Goal: Navigation & Orientation: Find specific page/section

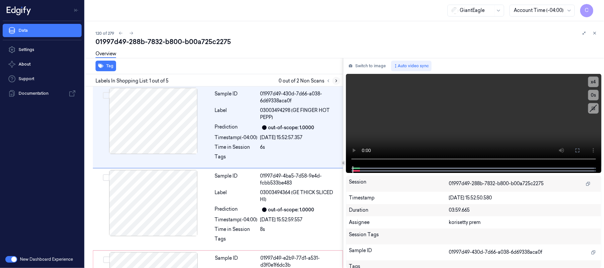
click at [336, 81] on icon at bounding box center [336, 81] width 5 height 5
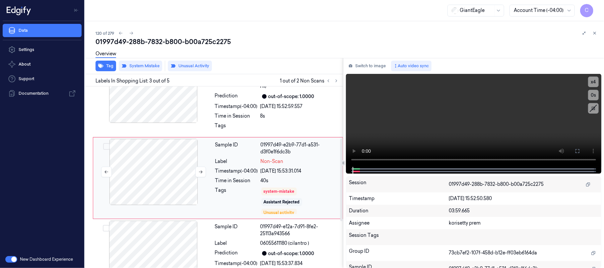
scroll to position [114, 0]
click at [201, 172] on icon at bounding box center [200, 171] width 5 height 5
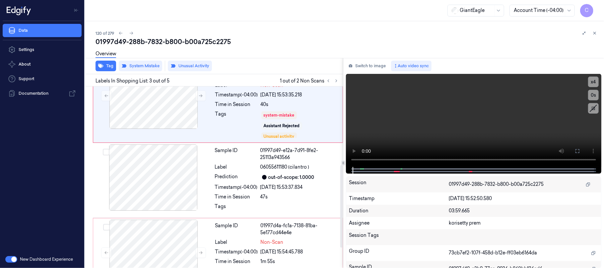
scroll to position [173, 0]
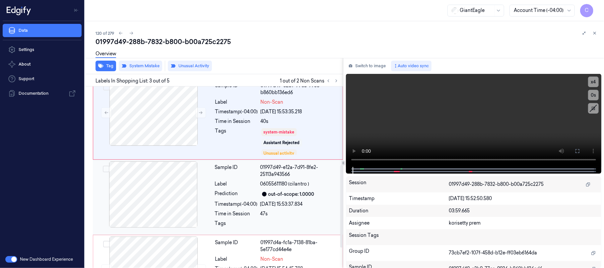
click at [156, 191] on div at bounding box center [153, 194] width 118 height 66
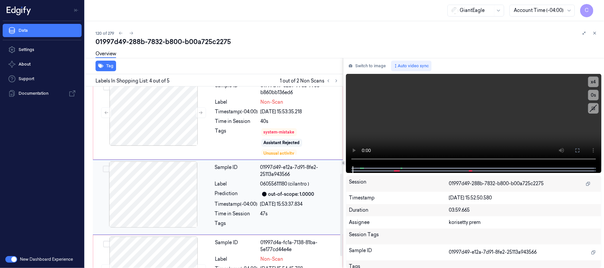
scroll to position [194, 0]
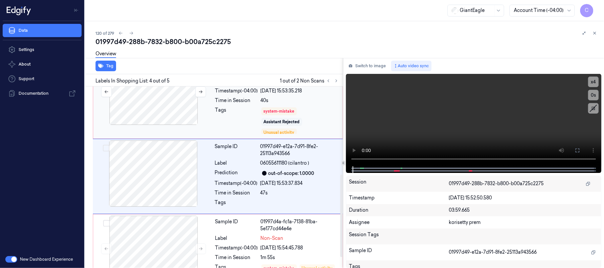
click at [168, 114] on div at bounding box center [154, 92] width 118 height 66
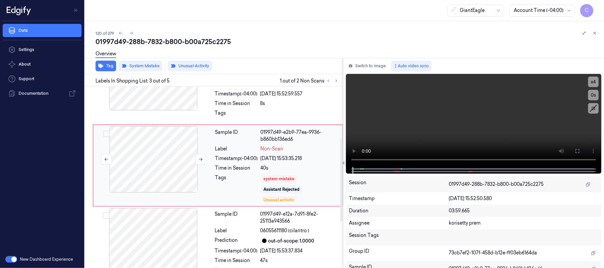
scroll to position [114, 0]
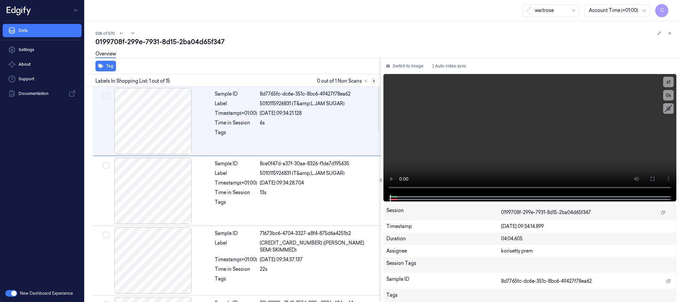
click at [376, 81] on icon at bounding box center [374, 81] width 5 height 5
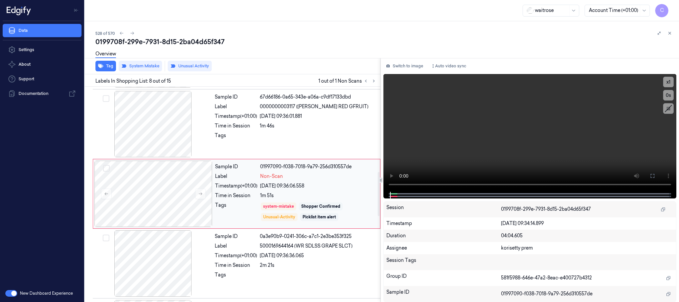
scroll to position [416, 0]
click at [199, 194] on icon at bounding box center [200, 192] width 5 height 5
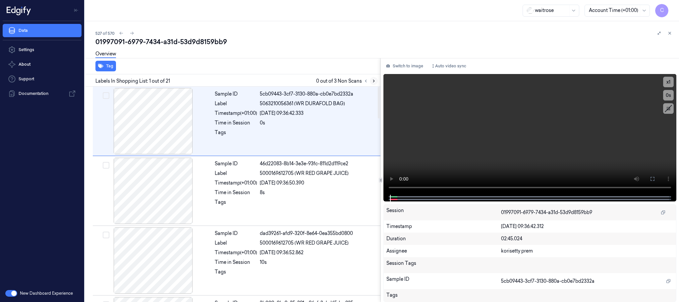
click at [373, 81] on icon at bounding box center [374, 81] width 5 height 5
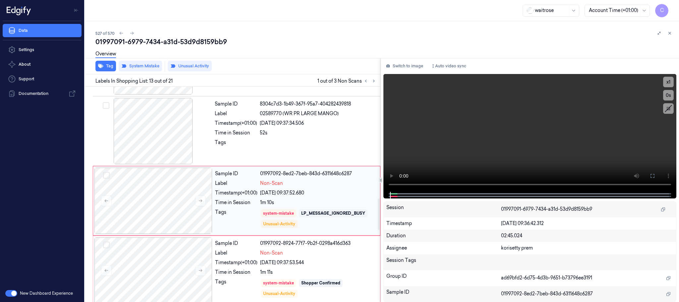
scroll to position [766, 0]
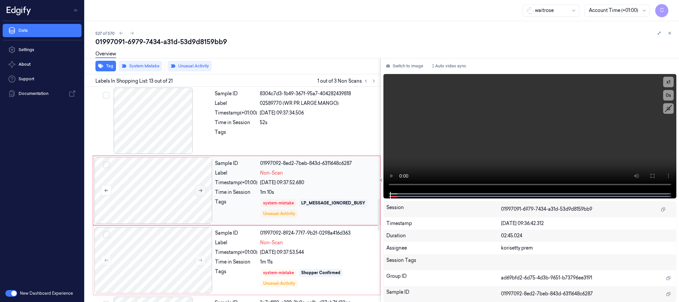
click at [203, 193] on icon at bounding box center [200, 190] width 5 height 5
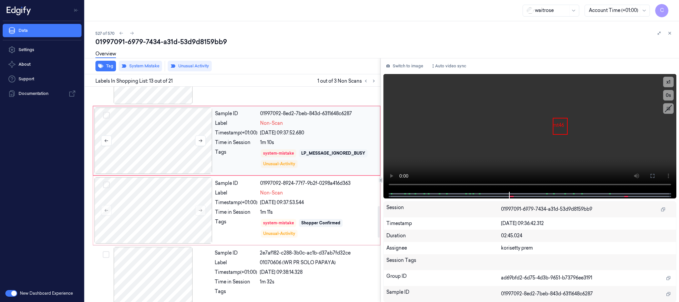
click at [168, 158] on div at bounding box center [154, 140] width 118 height 66
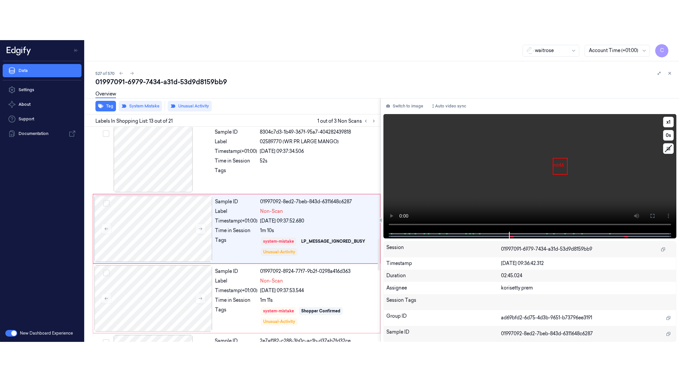
scroll to position [766, 0]
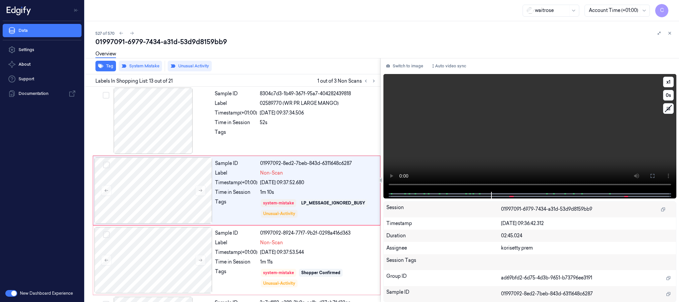
click at [554, 143] on video at bounding box center [530, 133] width 293 height 118
click at [654, 172] on button at bounding box center [653, 175] width 11 height 11
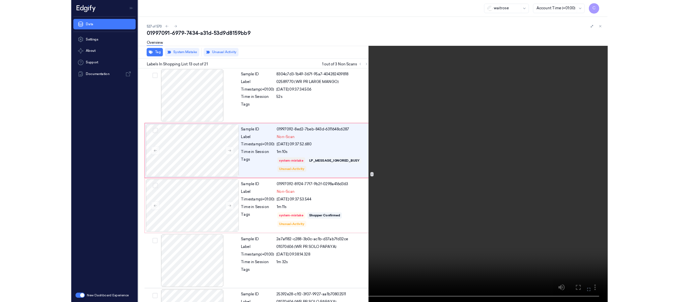
scroll to position [726, 0]
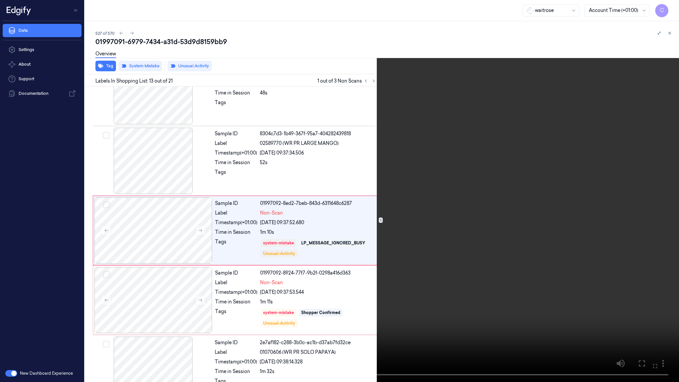
click at [293, 253] on video at bounding box center [339, 191] width 679 height 382
click at [295, 298] on video at bounding box center [339, 191] width 679 height 382
click at [361, 238] on video at bounding box center [339, 191] width 679 height 382
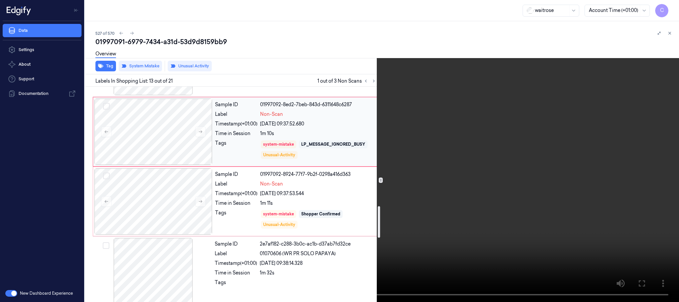
scroll to position [826, 0]
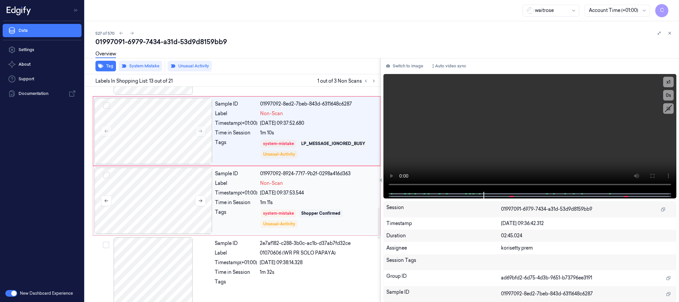
click at [181, 205] on div at bounding box center [154, 200] width 118 height 66
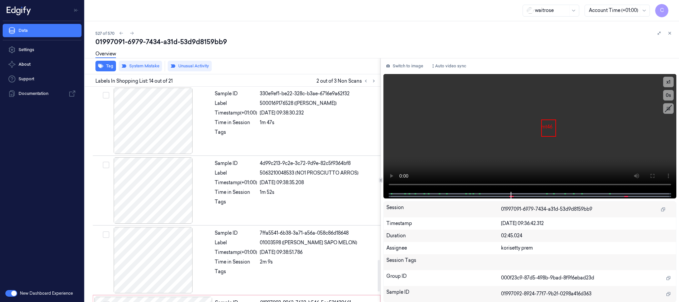
scroll to position [1255, 0]
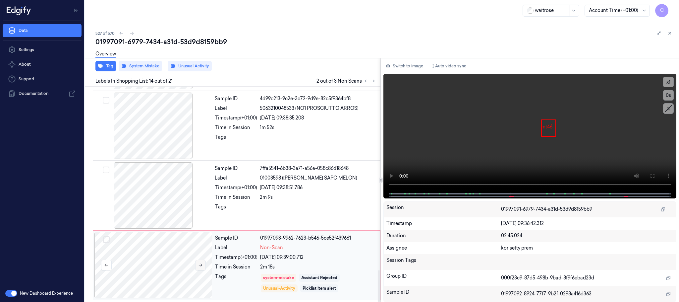
click at [203, 266] on button at bounding box center [200, 265] width 11 height 11
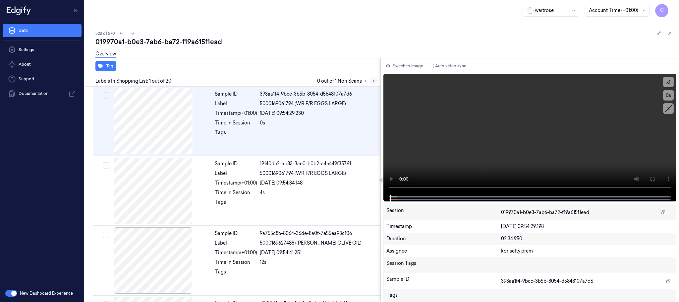
click at [377, 81] on button at bounding box center [374, 81] width 8 height 8
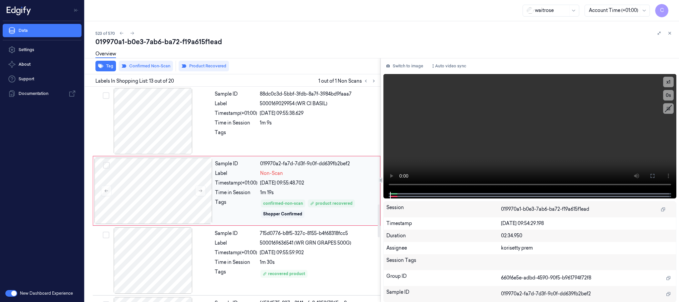
scroll to position [766, 0]
click at [202, 192] on icon at bounding box center [201, 190] width 4 height 3
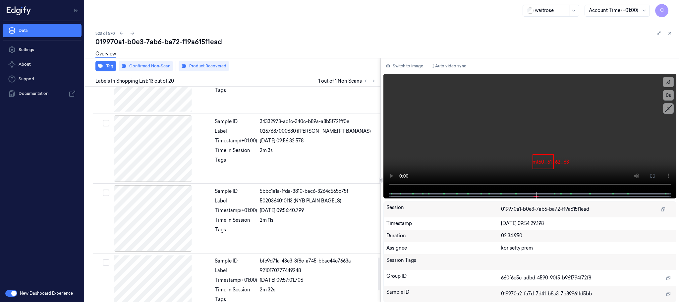
scroll to position [1164, 0]
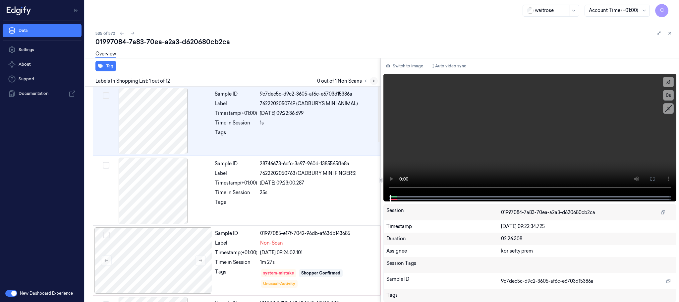
click at [372, 79] on icon at bounding box center [374, 81] width 5 height 5
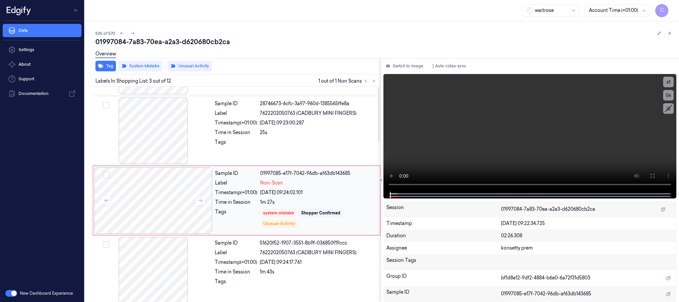
scroll to position [67, 0]
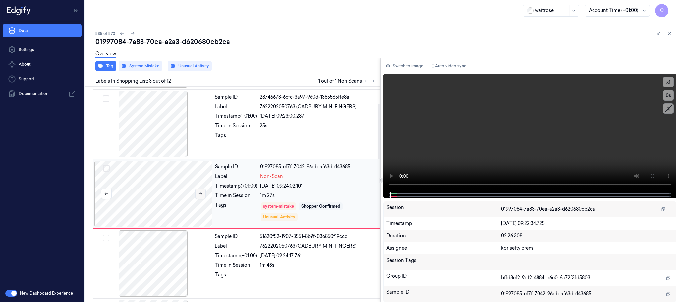
click at [199, 195] on icon at bounding box center [200, 193] width 5 height 5
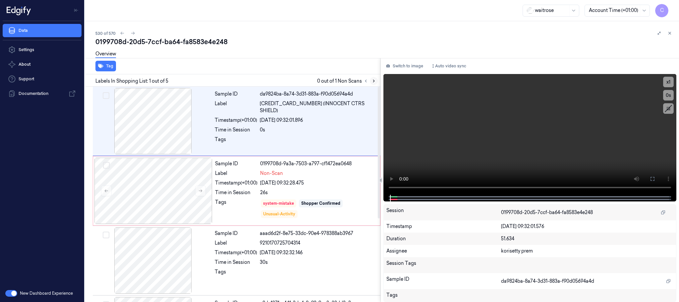
click at [374, 82] on icon at bounding box center [373, 81] width 1 height 2
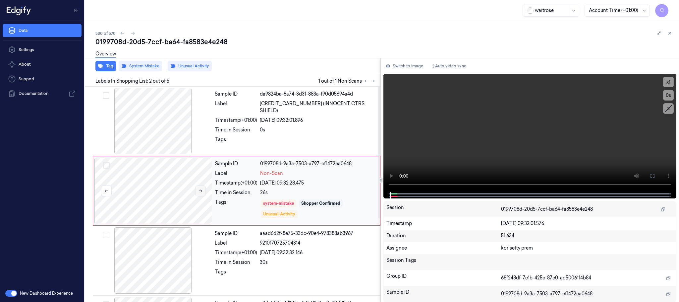
click at [203, 192] on icon at bounding box center [200, 190] width 5 height 5
click at [376, 80] on icon at bounding box center [374, 81] width 5 height 5
click at [201, 192] on icon at bounding box center [200, 190] width 5 height 5
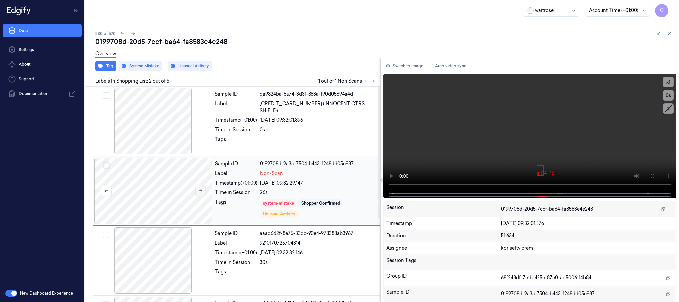
click at [201, 192] on icon at bounding box center [200, 190] width 5 height 5
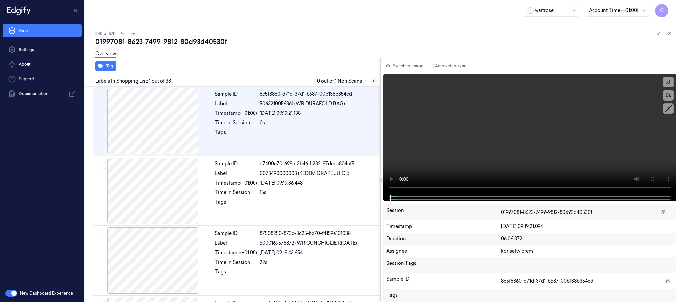
click at [372, 81] on icon at bounding box center [374, 81] width 5 height 5
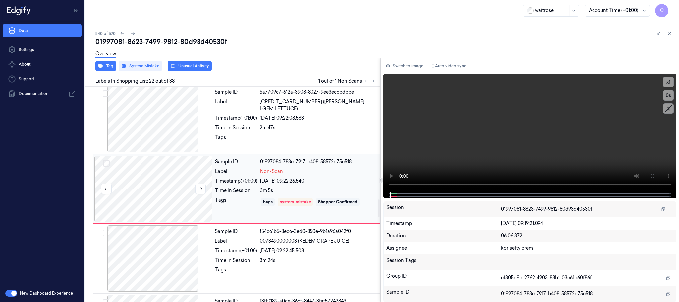
scroll to position [1396, 0]
click at [200, 190] on icon at bounding box center [200, 187] width 5 height 5
